Goal: Check status: Check status

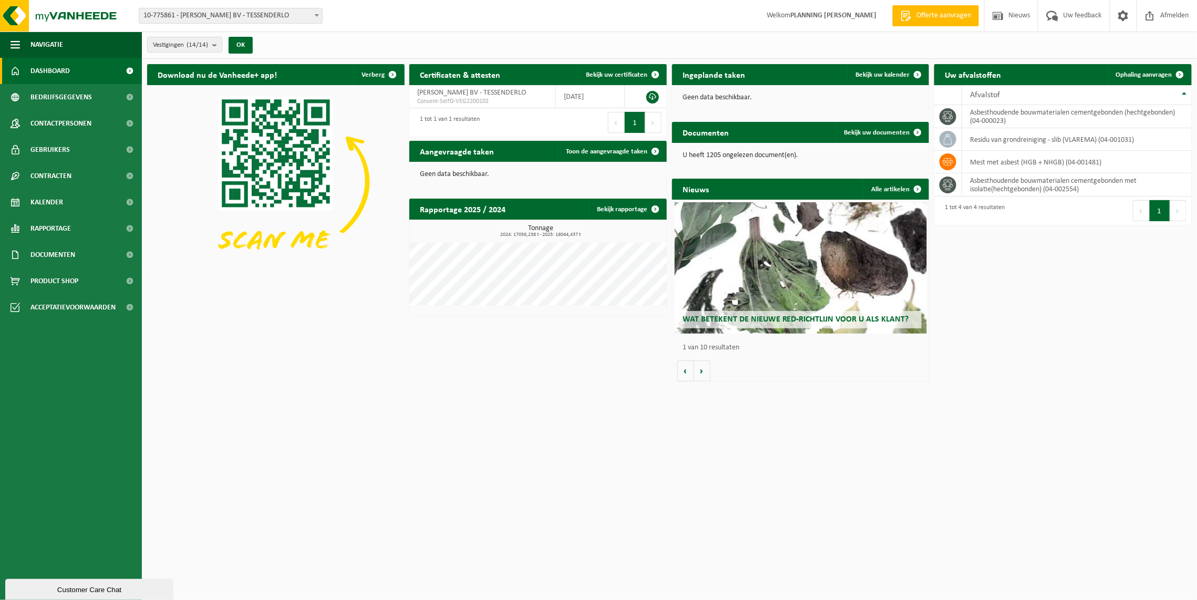
click at [792, 132] on div "Documenten Bekijk uw documenten" at bounding box center [801, 132] width 258 height 21
click at [862, 130] on span "Bekijk uw documenten" at bounding box center [877, 132] width 66 height 7
click at [918, 74] on span at bounding box center [917, 74] width 21 height 21
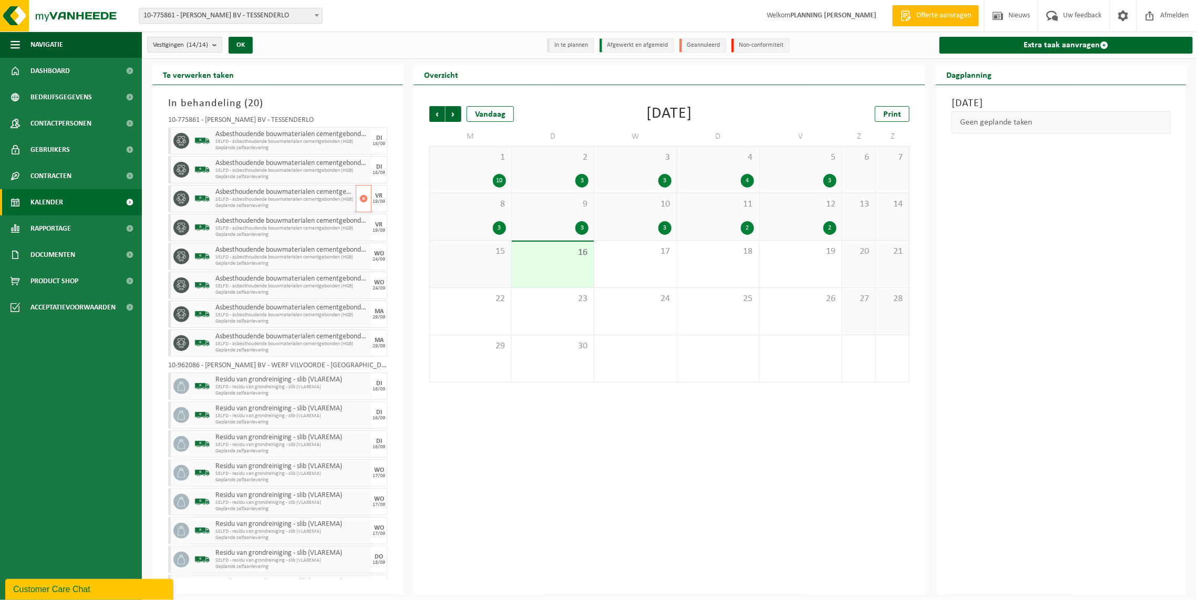
click at [179, 195] on icon at bounding box center [181, 198] width 9 height 9
click at [831, 228] on div "2" at bounding box center [830, 228] width 13 height 14
